Goal: Navigation & Orientation: Find specific page/section

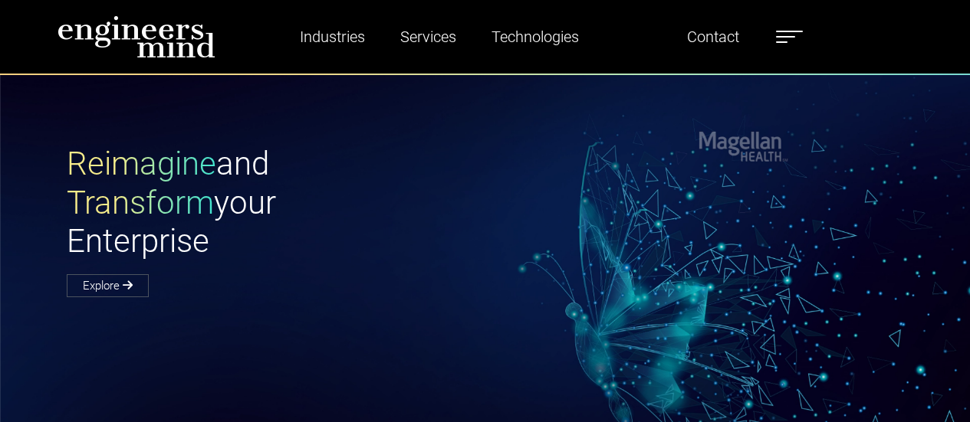
scroll to position [383, 0]
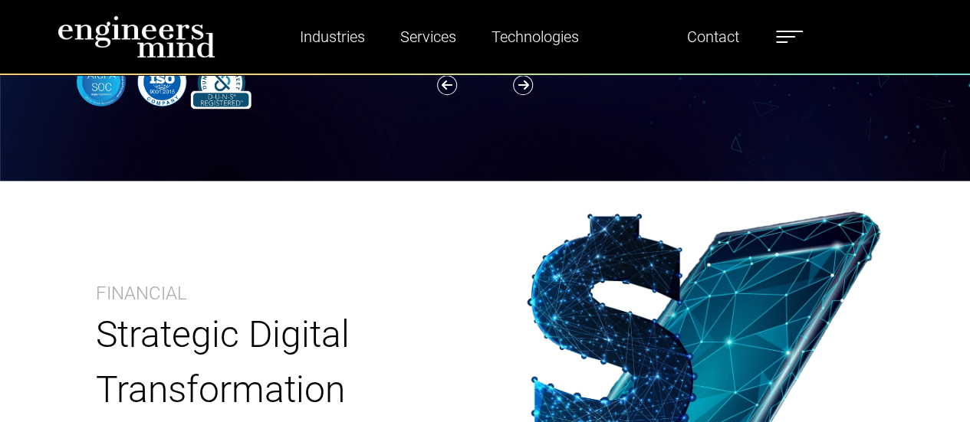
click at [796, 28] on label at bounding box center [789, 37] width 27 height 20
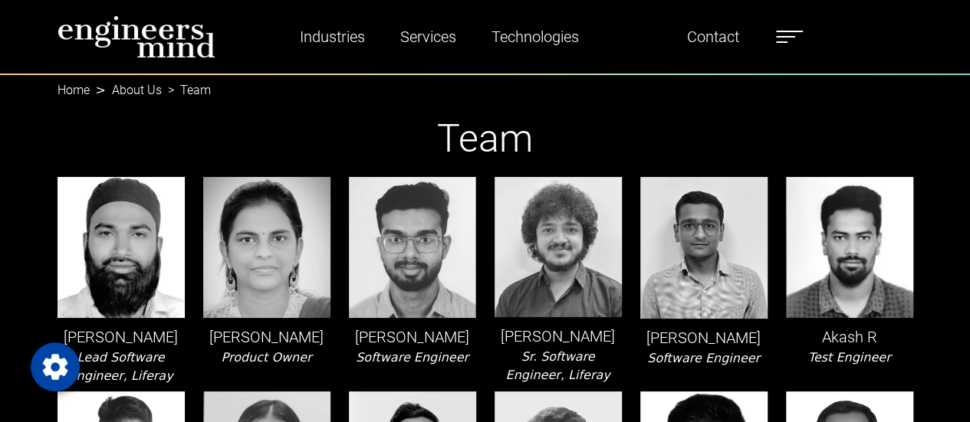
scroll to position [77, 0]
